Goal: Task Accomplishment & Management: Manage account settings

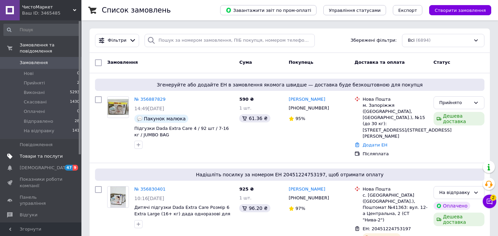
click at [43, 153] on span "Товари та послуги" at bounding box center [41, 156] width 43 height 6
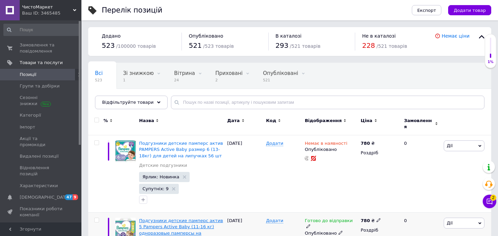
click at [162, 218] on span "Подгузники детские памперс актив 5 Pampers Active Baby (11-16 кг) одноразовые п…" at bounding box center [181, 230] width 84 height 24
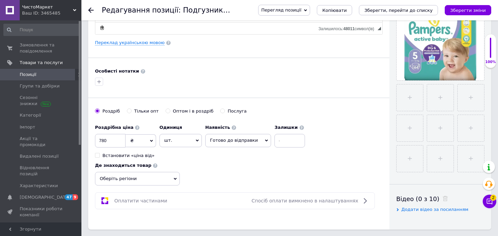
scroll to position [181, 0]
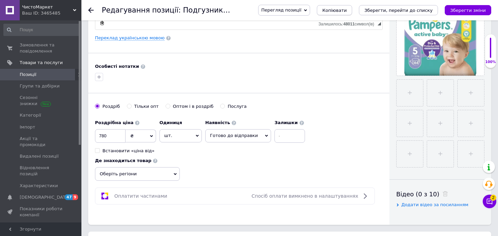
click at [347, 8] on span "Копіювати" at bounding box center [334, 10] width 24 height 5
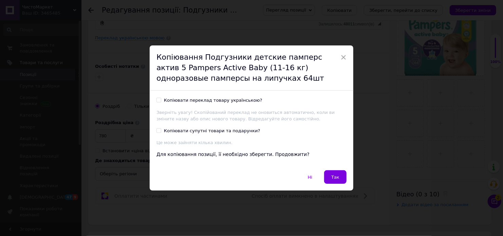
click at [157, 100] on input "Копіювати переклад товару українською?" at bounding box center [158, 100] width 4 height 4
checkbox input "true"
click at [156, 131] on input "Копіювати супутні товари та подарунки?" at bounding box center [158, 130] width 4 height 4
checkbox input "true"
click at [338, 175] on span "Так" at bounding box center [335, 177] width 8 height 5
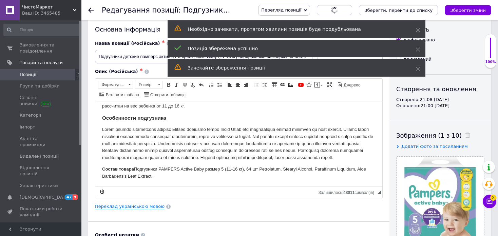
scroll to position [0, 0]
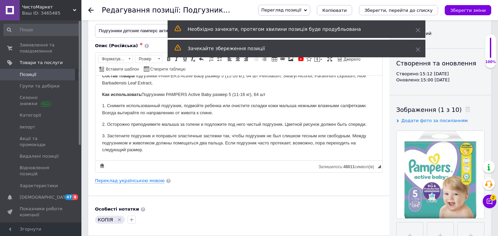
scroll to position [90, 0]
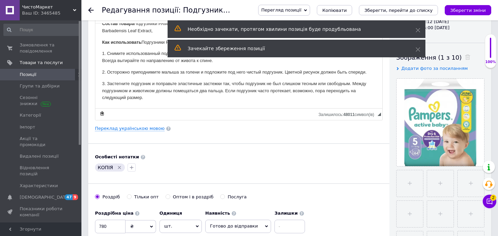
drag, startPoint x: 118, startPoint y: 166, endPoint x: 230, endPoint y: 168, distance: 112.0
click at [120, 166] on div "КОПІЯ" at bounding box center [110, 168] width 30 height 8
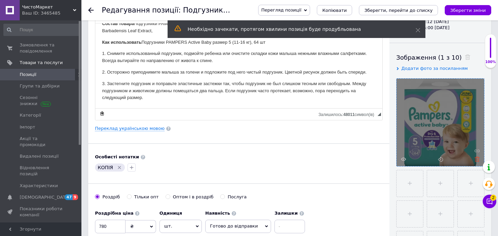
click at [475, 160] on icon at bounding box center [477, 159] width 5 height 5
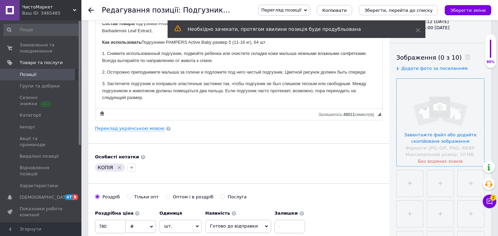
click at [424, 140] on input "file" at bounding box center [441, 123] width 88 height 88
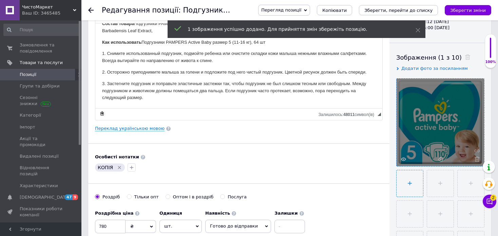
click at [412, 187] on input "file" at bounding box center [410, 183] width 26 height 26
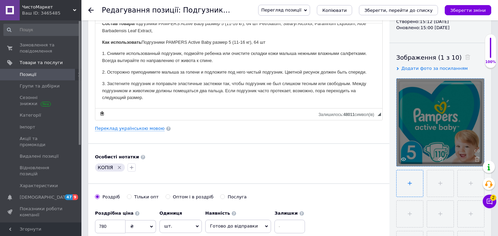
type input "C:\fakepath\283850559.webp"
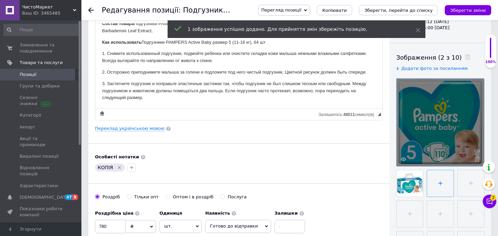
click at [431, 184] on input "file" at bounding box center [440, 183] width 26 height 26
type input "C:\fakepath\283850580.webp"
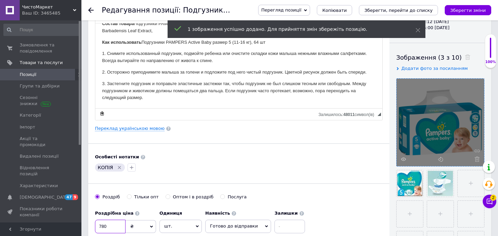
click at [113, 224] on input "780" at bounding box center [110, 227] width 31 height 14
type input "7"
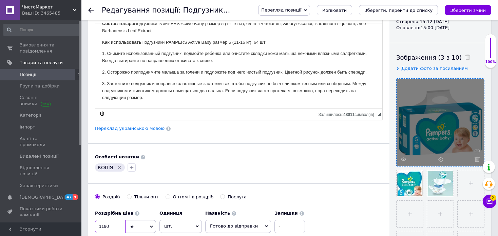
type input "1190"
drag, startPoint x: 117, startPoint y: 168, endPoint x: 121, endPoint y: 163, distance: 6.0
click at [118, 168] on icon "Видалити мітку" at bounding box center [119, 167] width 5 height 5
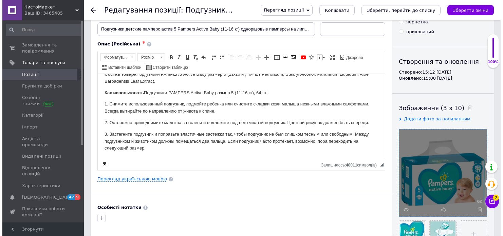
scroll to position [0, 0]
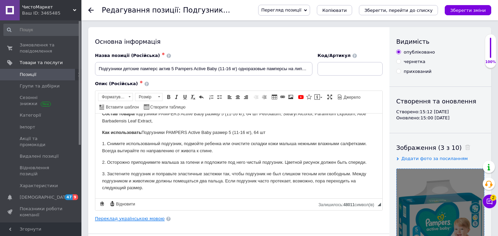
click at [131, 219] on link "Переклад українською мовою" at bounding box center [130, 218] width 70 height 5
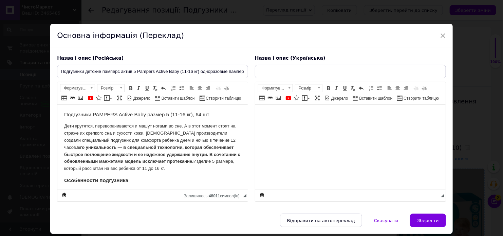
type input "Підгузки дитячі памперс актив 5 Pampers Active Baby (11-16 кг) одноразові пампе…"
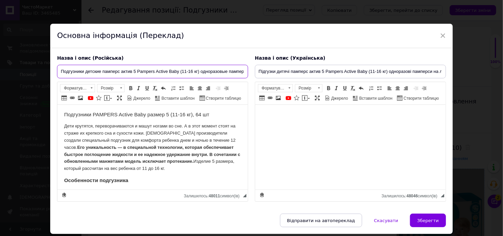
click at [239, 71] on input "Подгузники детские памперс актив 5 Pampers Active Baby (11-16 кг) одноразовые п…" at bounding box center [152, 72] width 191 height 14
click at [236, 72] on input "Подгузники детские памперс актив 5 Pampers Active Baby (11-16 кг) одноразовые п…" at bounding box center [152, 72] width 191 height 14
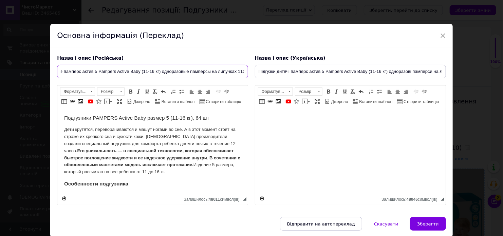
scroll to position [0, 41]
type input "Подгузники детские памперс актив 5 Pampers Active Baby (11-16 кг) одноразовые п…"
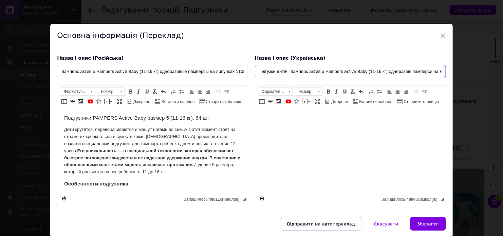
scroll to position [0, 0]
click at [430, 74] on input "Підгузки дитячі памперс актив 5 Pampers Active Baby (11-16 кг) одноразові пампе…" at bounding box center [350, 72] width 191 height 14
click at [432, 74] on input "Підгузки дитячі памперс актив 5 Pampers Active Baby (11-16 кг) одноразові пампе…" at bounding box center [350, 72] width 191 height 14
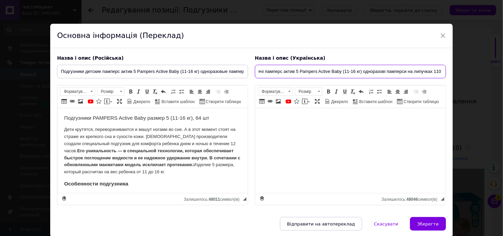
type input "Підгузки дитячі памперс актив 5 Pampers Active Baby (11-16 кг) одноразові пампе…"
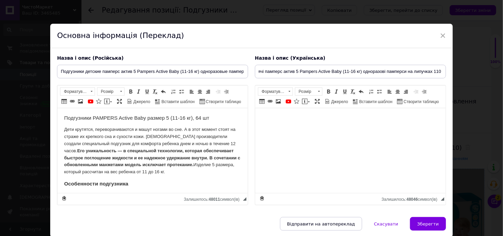
scroll to position [0, 0]
click at [200, 120] on h3 "Подгузники PAMPERS Active Baby размер 5 (11-16 кг), 64 шт" at bounding box center [152, 118] width 177 height 6
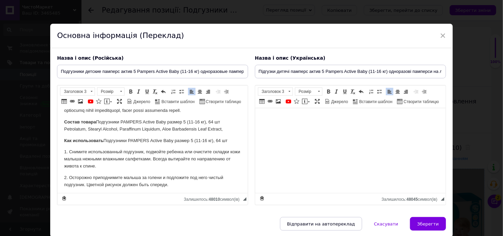
scroll to position [136, 0]
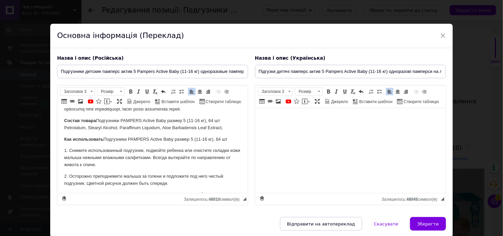
click at [215, 132] on p "Состав товара Подгузники PAMPERS Active Baby размер 5 (11-16 кг), 64 шт Petrola…" at bounding box center [152, 124] width 177 height 14
click at [222, 143] on p "Как использовать Подгузники PAMPERS Active Baby размер 5 (11-16 кг), 64 шт" at bounding box center [152, 139] width 177 height 7
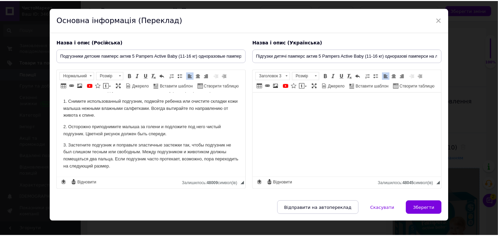
scroll to position [24, 0]
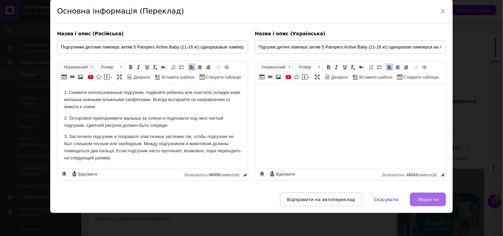
click at [425, 197] on span "Зберегти" at bounding box center [427, 199] width 21 height 5
type input "Подгузники детские памперс актив 5 Pampers Active Baby (11-16 кг) одноразовые п…"
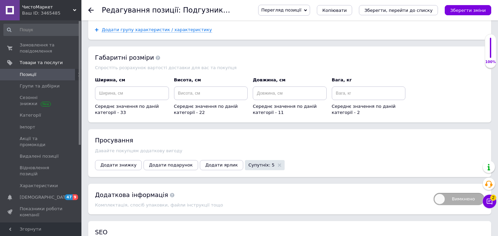
scroll to position [995, 0]
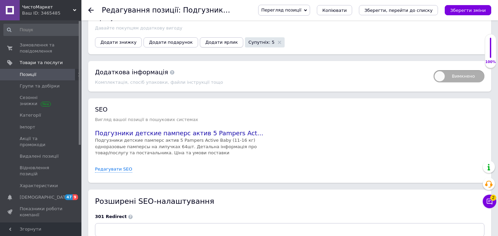
click at [205, 40] on span "Додати ярлик" at bounding box center [221, 42] width 33 height 5
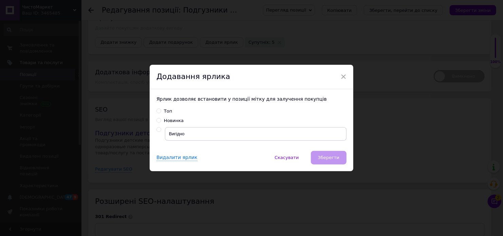
click at [156, 129] on input "radio" at bounding box center [158, 130] width 4 height 4
radio input "true"
click at [329, 156] on span "Зберегти" at bounding box center [328, 157] width 21 height 5
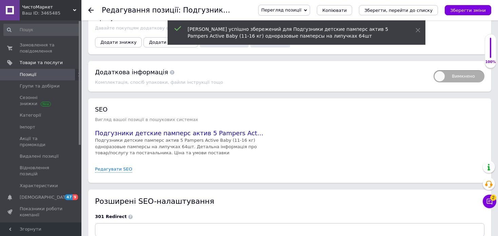
drag, startPoint x: 473, startPoint y: 8, endPoint x: 432, endPoint y: 19, distance: 42.5
click at [471, 8] on icon "Зберегти зміни" at bounding box center [468, 10] width 36 height 5
click at [413, 8] on icon "Зберегти, перейти до списку" at bounding box center [398, 10] width 68 height 5
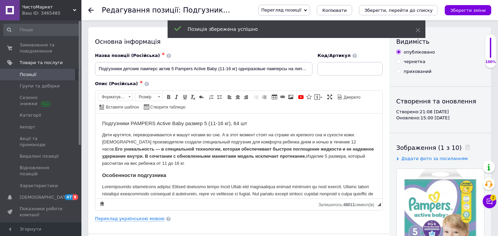
click at [91, 9] on icon at bounding box center [90, 9] width 5 height 5
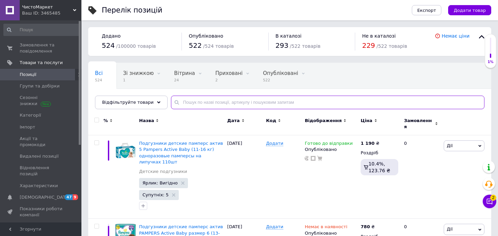
click at [189, 99] on input "text" at bounding box center [328, 103] width 314 height 14
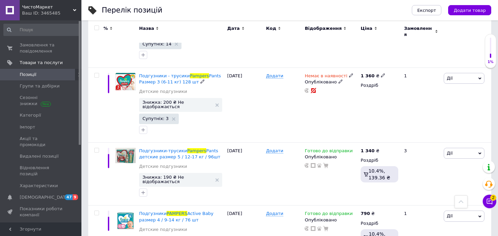
scroll to position [724, 0]
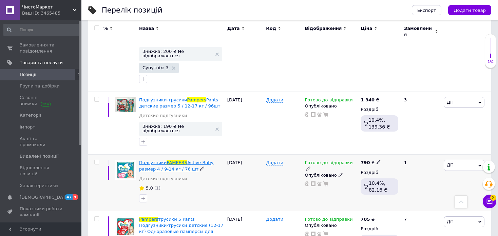
type input "pampers"
click at [154, 160] on span "Подгузники" at bounding box center [152, 162] width 27 height 5
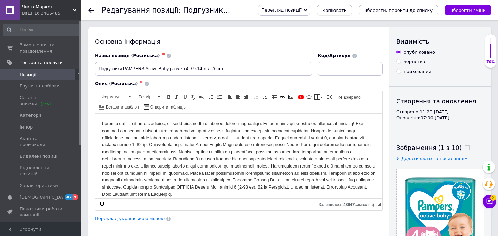
click at [347, 8] on span "Копіювати" at bounding box center [334, 10] width 24 height 5
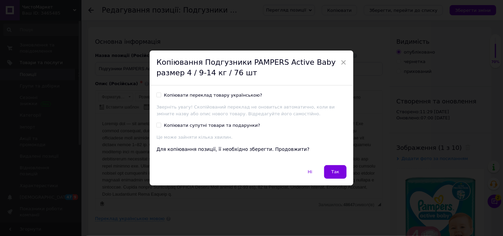
click at [158, 95] on input "Копіювати переклад товару українською?" at bounding box center [158, 95] width 4 height 4
checkbox input "true"
click at [160, 125] on input "Копіювати супутні товари та подарунки?" at bounding box center [158, 125] width 4 height 4
checkbox input "true"
click at [337, 168] on button "Так" at bounding box center [335, 172] width 22 height 14
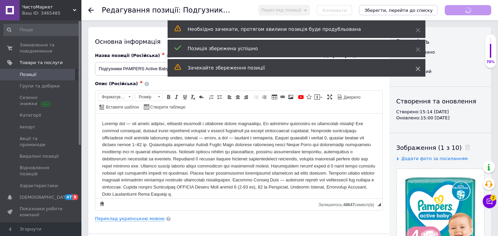
click at [420, 70] on icon at bounding box center [418, 69] width 5 height 5
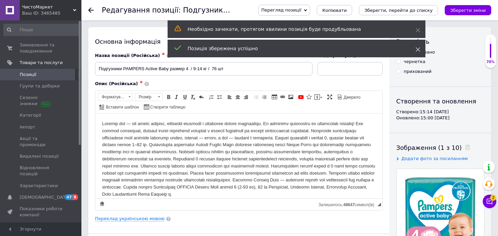
click at [416, 50] on icon at bounding box center [418, 49] width 5 height 5
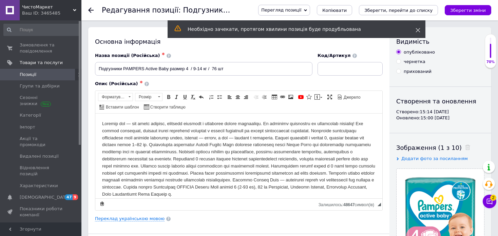
click at [418, 31] on icon at bounding box center [418, 30] width 5 height 5
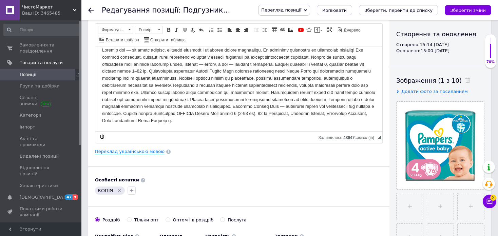
scroll to position [136, 0]
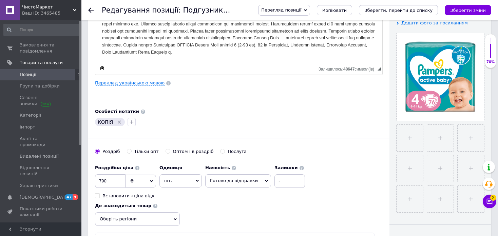
click at [118, 122] on icon "Видалити мітку" at bounding box center [119, 122] width 3 height 3
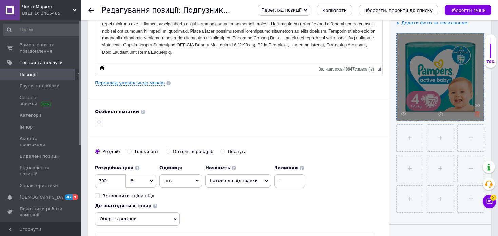
click at [479, 112] on use at bounding box center [477, 113] width 5 height 5
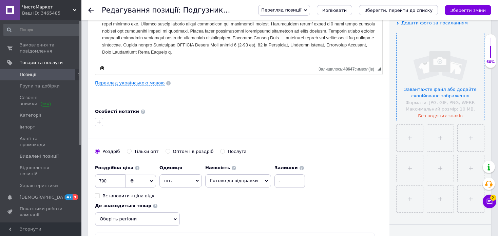
click at [438, 90] on input "file" at bounding box center [441, 77] width 88 height 88
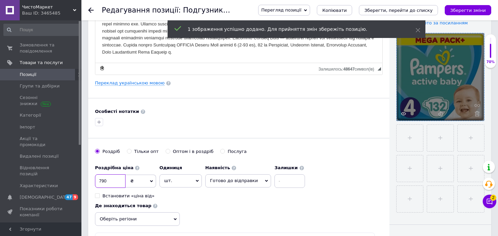
click at [119, 181] on input "790" at bounding box center [110, 181] width 31 height 14
type input "7"
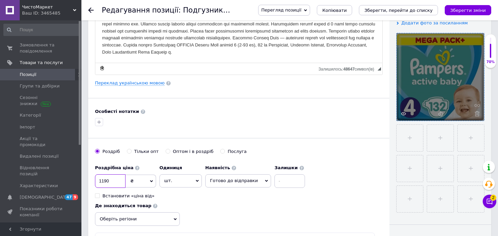
type input "1190"
click at [110, 212] on span "Оберіть регіони" at bounding box center [137, 219] width 85 height 14
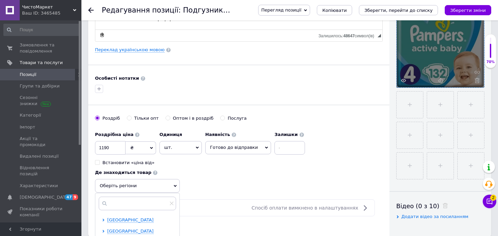
scroll to position [271, 0]
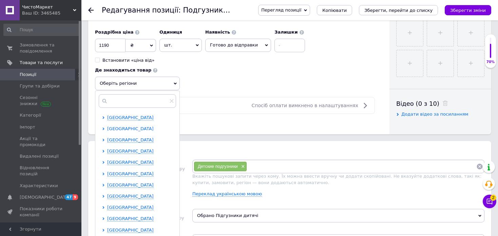
click at [120, 127] on span "[GEOGRAPHIC_DATA]" at bounding box center [130, 128] width 46 height 5
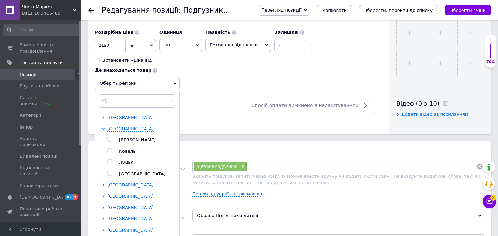
click at [108, 160] on input "checkbox" at bounding box center [109, 162] width 4 height 4
checkbox input "true"
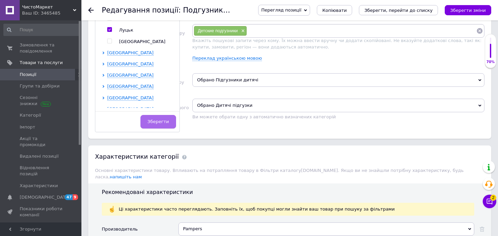
click at [161, 120] on span "Зберегти" at bounding box center [158, 121] width 21 height 5
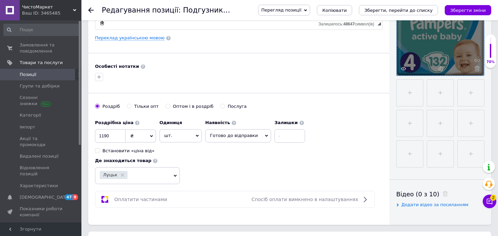
scroll to position [0, 0]
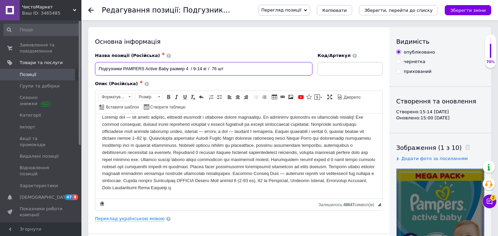
click at [217, 69] on input "Подгузники PAMPERS Active Baby размер 4 / 9-14 кг / 76 шт" at bounding box center [204, 69] width 218 height 14
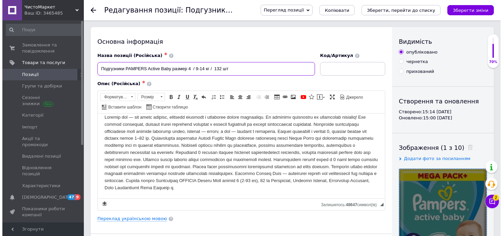
scroll to position [45, 0]
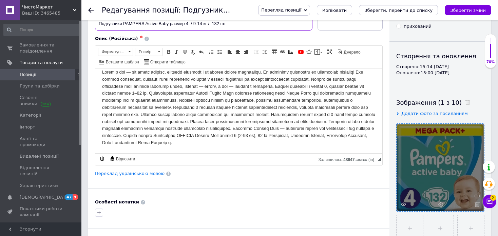
type input "Подгузники PAMPERS Active Baby размер 4 / 9-14 кг / 132 шт"
click at [332, 138] on body "Редактор, E9E11347-E2BB-4A2D-A2F6-BCCD8B2C3285" at bounding box center [239, 108] width 274 height 78
click at [142, 174] on link "Переклад українською мовою" at bounding box center [130, 173] width 70 height 5
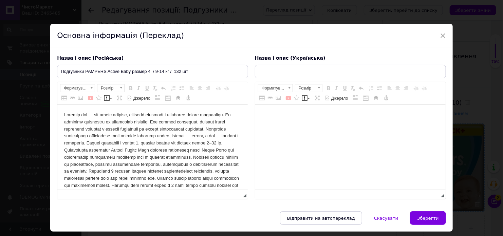
scroll to position [0, 0]
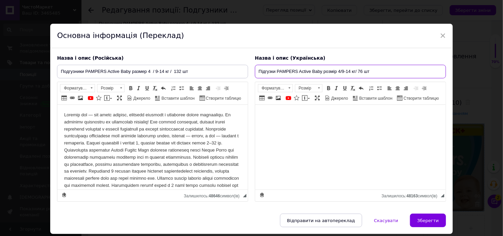
click at [361, 73] on input "Підгузки PAMPERS Active Baby розмір 4/9-14 кг/ 76 шт" at bounding box center [350, 72] width 191 height 14
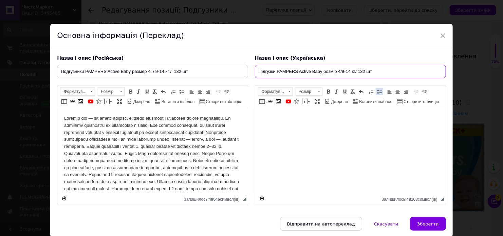
type input "Підгузки PAMPERS Active Baby розмір 4/9-14 кг/ 132 шт"
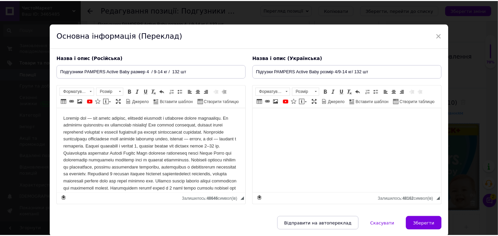
scroll to position [24, 0]
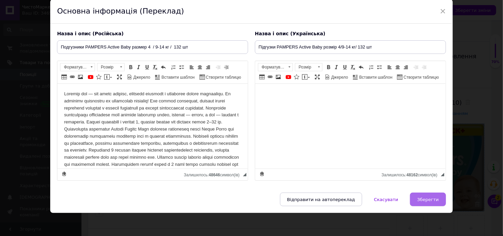
click at [423, 200] on span "Зберегти" at bounding box center [427, 199] width 21 height 5
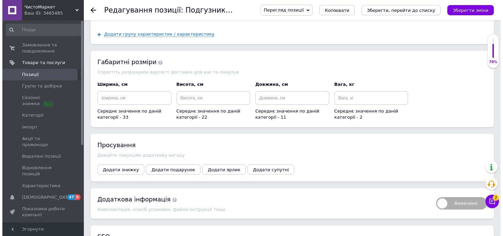
scroll to position [814, 0]
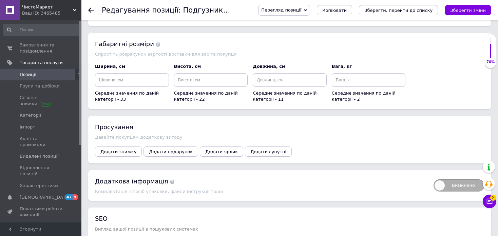
click at [214, 149] on span "Додати ярлик" at bounding box center [221, 151] width 33 height 5
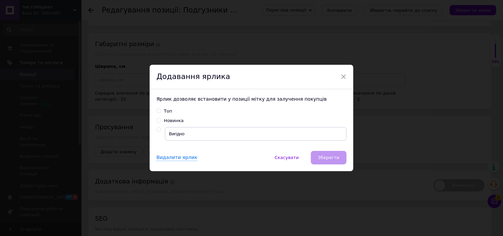
click at [158, 128] on input "radio" at bounding box center [158, 130] width 4 height 4
radio input "true"
click at [334, 159] on span "Зберегти" at bounding box center [328, 157] width 21 height 5
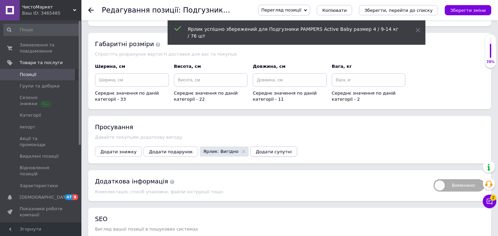
click at [256, 149] on span "Додати супутні" at bounding box center [274, 151] width 36 height 5
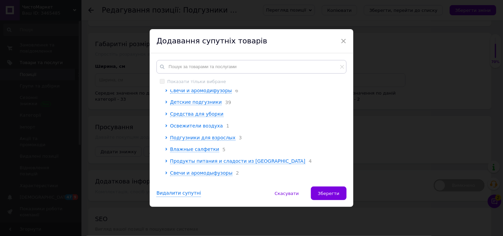
scroll to position [45, 0]
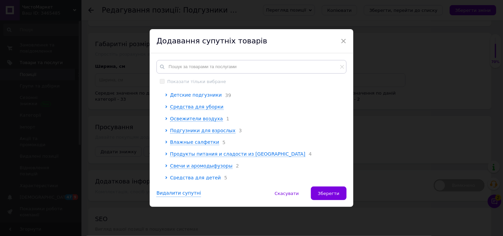
click at [199, 96] on span "Детские подгузники" at bounding box center [196, 94] width 52 height 5
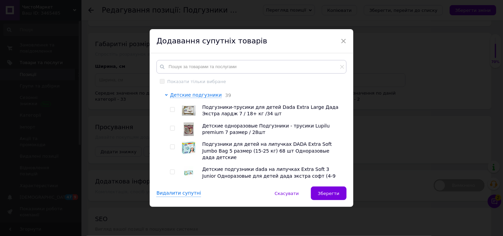
click at [171, 112] on input "checkbox" at bounding box center [172, 110] width 4 height 4
checkbox input "true"
click at [172, 128] on div at bounding box center [173, 129] width 7 height 14
drag, startPoint x: 172, startPoint y: 148, endPoint x: 171, endPoint y: 142, distance: 6.5
click at [172, 148] on input "checkbox" at bounding box center [172, 147] width 4 height 4
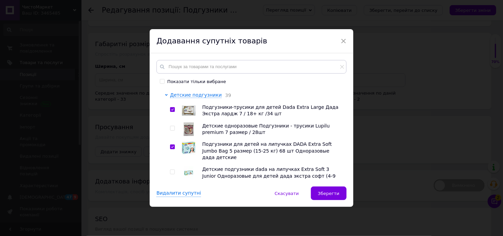
checkbox input "true"
drag, startPoint x: 172, startPoint y: 129, endPoint x: 169, endPoint y: 160, distance: 31.4
click at [171, 131] on input "checkbox" at bounding box center [172, 128] width 4 height 4
checkbox input "true"
click at [172, 170] on input "checkbox" at bounding box center [172, 172] width 4 height 4
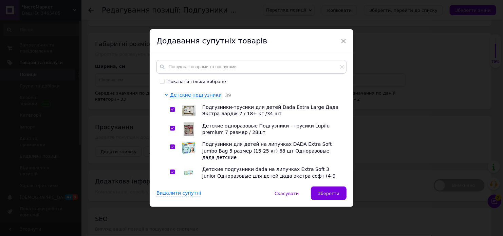
checkbox input "true"
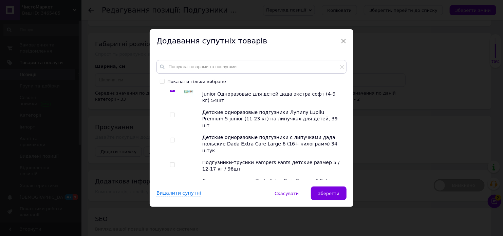
scroll to position [136, 0]
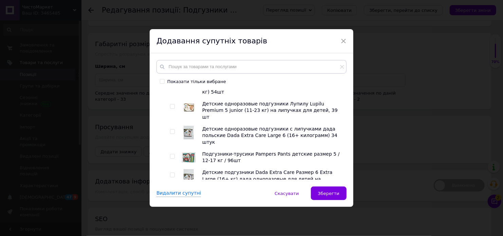
click at [171, 105] on input "checkbox" at bounding box center [172, 107] width 4 height 4
checkbox input "true"
click at [173, 129] on span at bounding box center [172, 131] width 5 height 5
click at [173, 130] on input "checkbox" at bounding box center [172, 132] width 4 height 4
checkbox input "true"
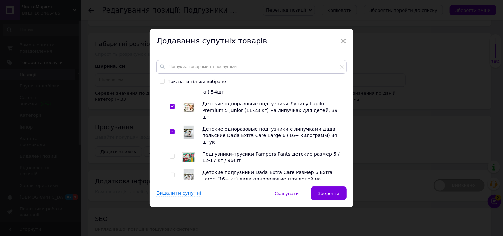
click at [171, 154] on input "checkbox" at bounding box center [172, 156] width 4 height 4
checkbox input "true"
click at [171, 173] on input "checkbox" at bounding box center [172, 175] width 4 height 4
checkbox input "true"
click at [172, 198] on input "checkbox" at bounding box center [172, 200] width 4 height 4
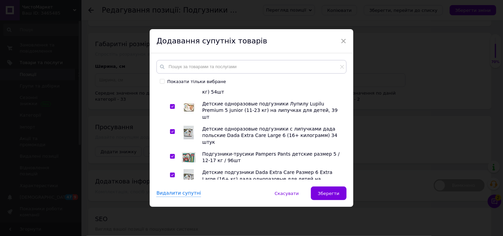
checkbox input "true"
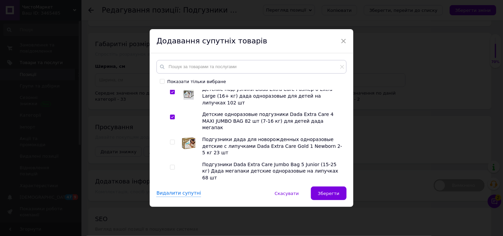
scroll to position [226, 0]
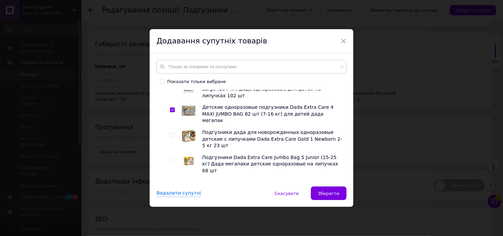
click at [170, 133] on input "checkbox" at bounding box center [172, 135] width 4 height 4
checkbox input "true"
click at [171, 158] on input "checkbox" at bounding box center [172, 160] width 4 height 4
checkbox input "true"
click at [172, 183] on input "checkbox" at bounding box center [172, 185] width 4 height 4
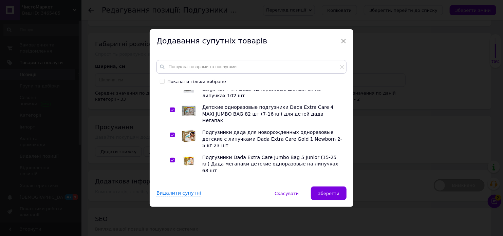
checkbox input "true"
click at [171, 208] on input "checkbox" at bounding box center [172, 210] width 4 height 4
checkbox input "true"
click at [171, 227] on input "checkbox" at bounding box center [172, 229] width 4 height 4
checkbox input "true"
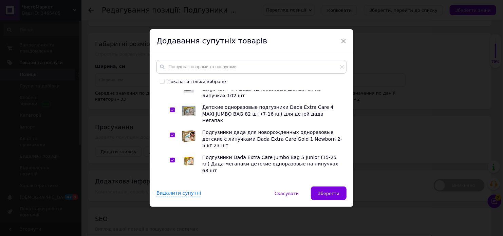
scroll to position [271, 0]
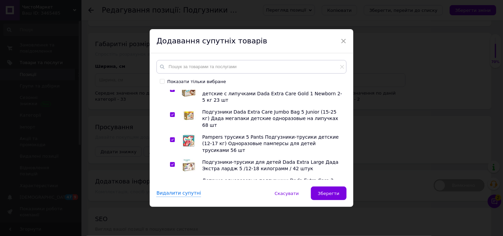
click at [170, 206] on input "checkbox" at bounding box center [172, 208] width 4 height 4
checkbox input "true"
click at [170, 231] on input "checkbox" at bounding box center [172, 233] width 4 height 4
checkbox input "true"
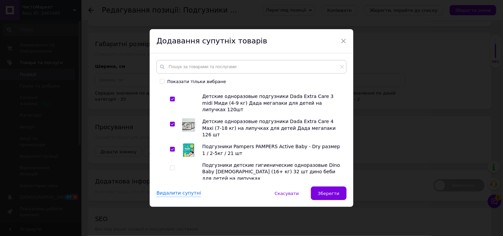
scroll to position [362, 0]
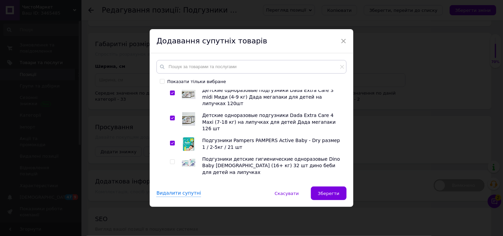
drag, startPoint x: 171, startPoint y: 93, endPoint x: 171, endPoint y: 102, distance: 9.2
click at [171, 160] on input "checkbox" at bounding box center [172, 162] width 4 height 4
checkbox input "true"
click at [171, 185] on input "checkbox" at bounding box center [172, 187] width 4 height 4
checkbox input "true"
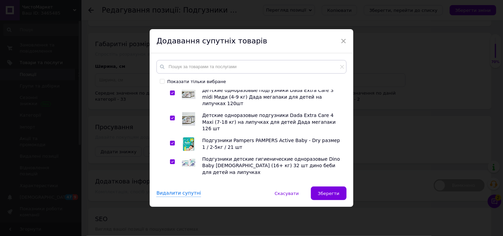
click at [171, 204] on input "checkbox" at bounding box center [172, 206] width 4 height 4
checkbox input "true"
click at [171, 228] on input "checkbox" at bounding box center [172, 230] width 4 height 4
checkbox input "true"
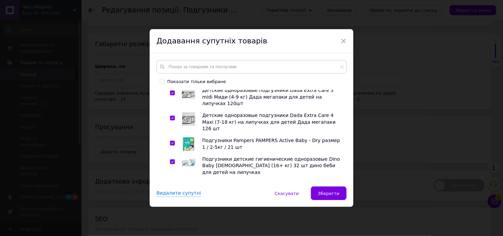
checkbox input "true"
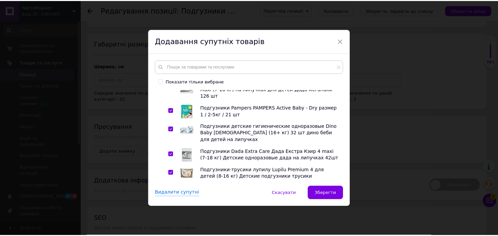
scroll to position [407, 0]
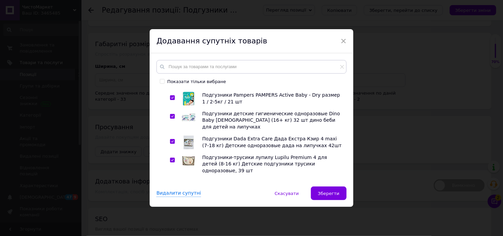
drag, startPoint x: 171, startPoint y: 140, endPoint x: 171, endPoint y: 151, distance: 10.2
click at [172, 227] on input "checkbox" at bounding box center [172, 229] width 4 height 4
checkbox input "true"
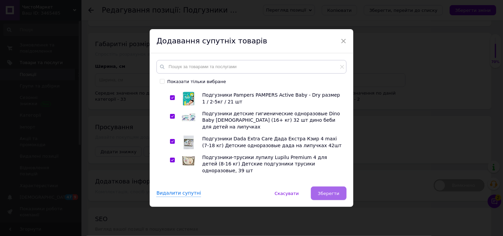
click at [332, 191] on span "Зберегти" at bounding box center [328, 193] width 21 height 5
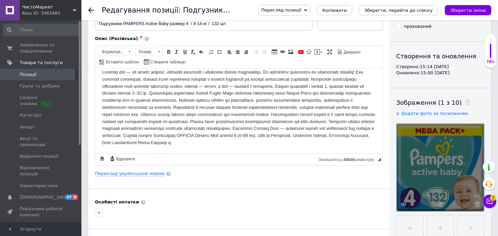
scroll to position [0, 0]
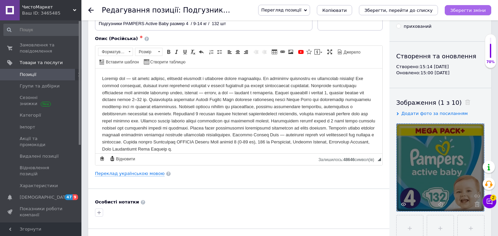
click at [463, 9] on icon "Зберегти зміни" at bounding box center [468, 10] width 36 height 5
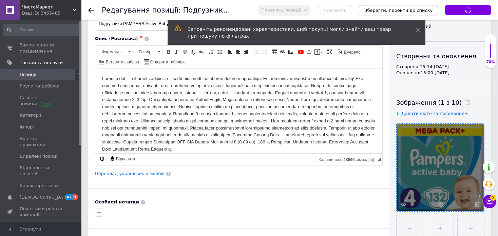
click at [407, 10] on icon "Зберегти, перейти до списку" at bounding box center [398, 10] width 68 height 5
